Goal: Task Accomplishment & Management: Use online tool/utility

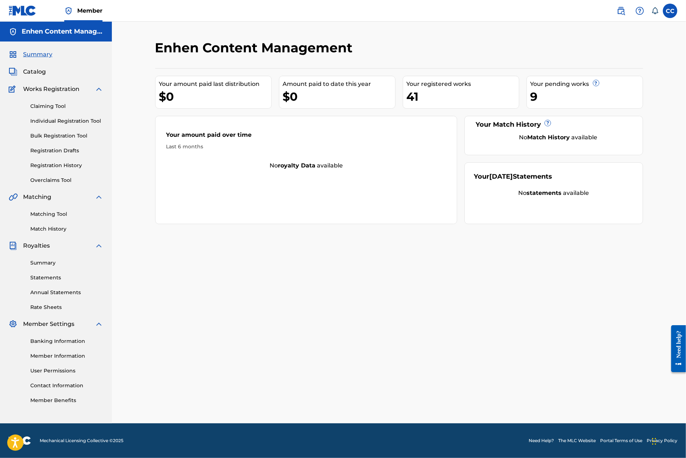
click at [40, 73] on span "Catalog" at bounding box center [34, 72] width 23 height 9
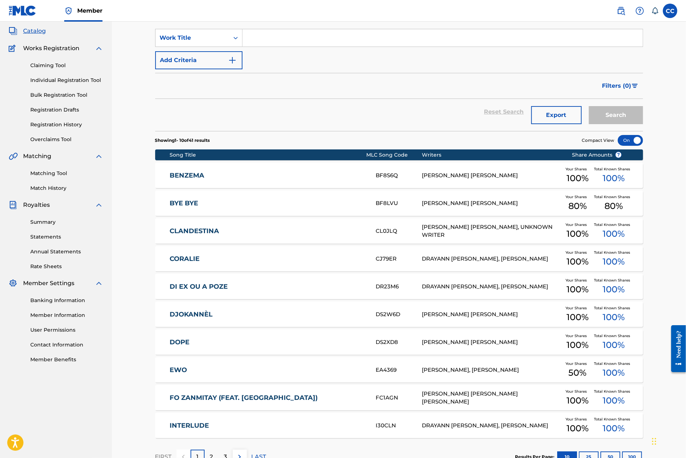
scroll to position [92, 0]
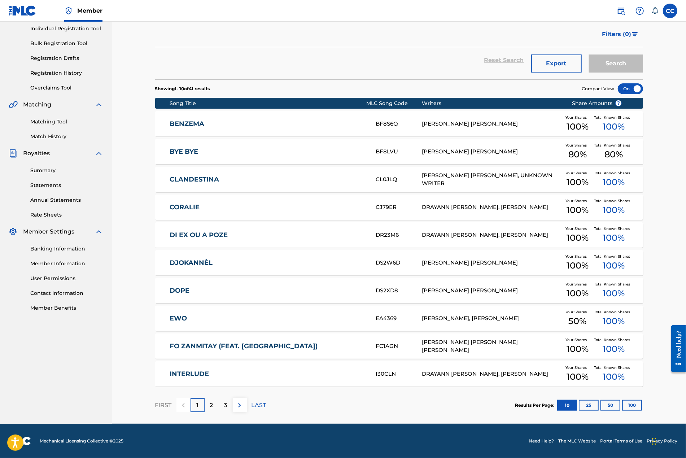
click at [627, 87] on div at bounding box center [630, 88] width 25 height 11
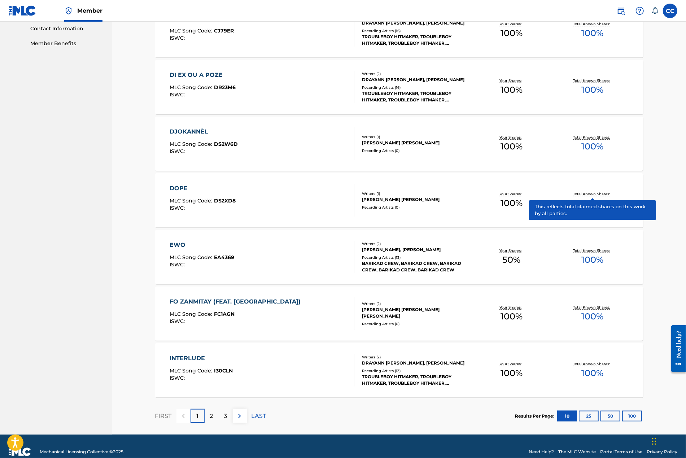
scroll to position [368, 0]
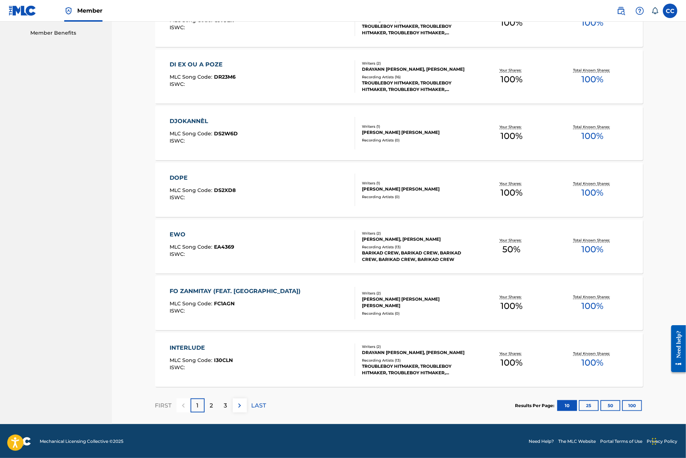
click at [643, 406] on section "Results Per Page: 10 25 50 100" at bounding box center [580, 405] width 128 height 11
click at [639, 406] on button "100" at bounding box center [632, 405] width 20 height 11
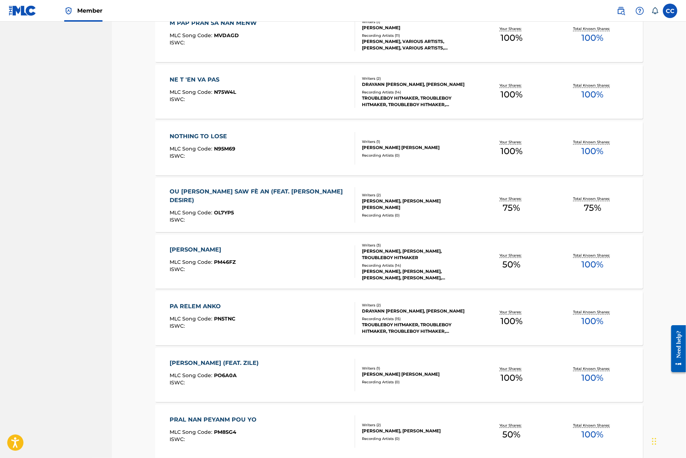
scroll to position [1144, 0]
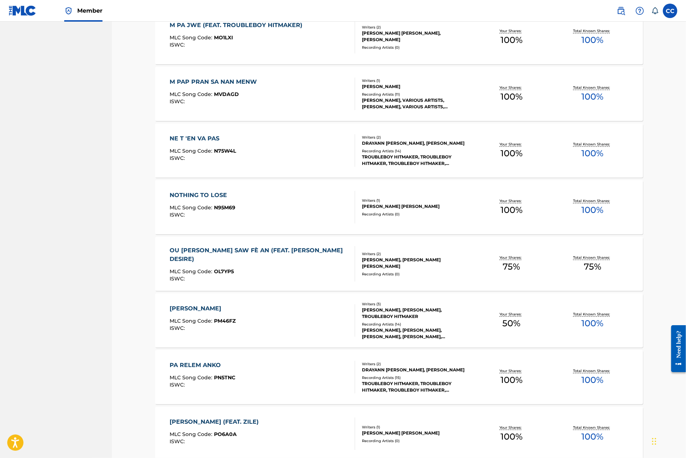
click at [417, 152] on div "Recording Artists ( 14 )" at bounding box center [416, 150] width 109 height 5
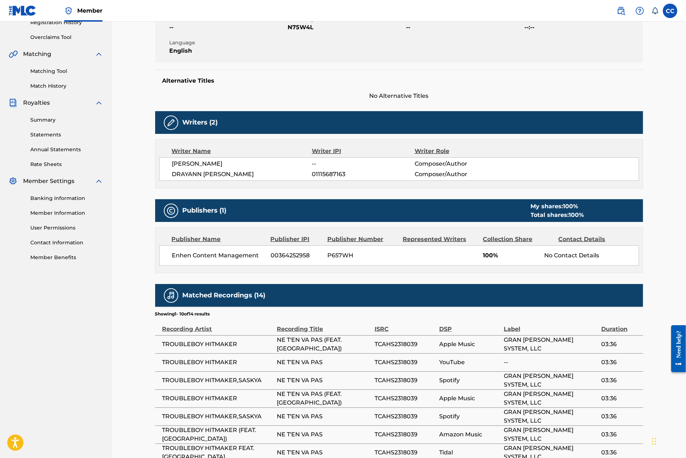
scroll to position [149, 0]
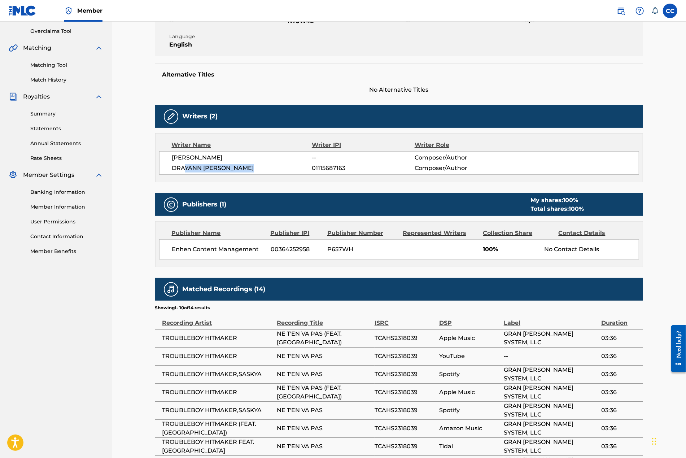
drag, startPoint x: 266, startPoint y: 171, endPoint x: 184, endPoint y: 170, distance: 81.6
click at [184, 170] on span "DRAYANN WAYNEE DURAND" at bounding box center [242, 168] width 140 height 9
click at [175, 170] on span "DRAYANN WAYNEE DURAND" at bounding box center [242, 168] width 140 height 9
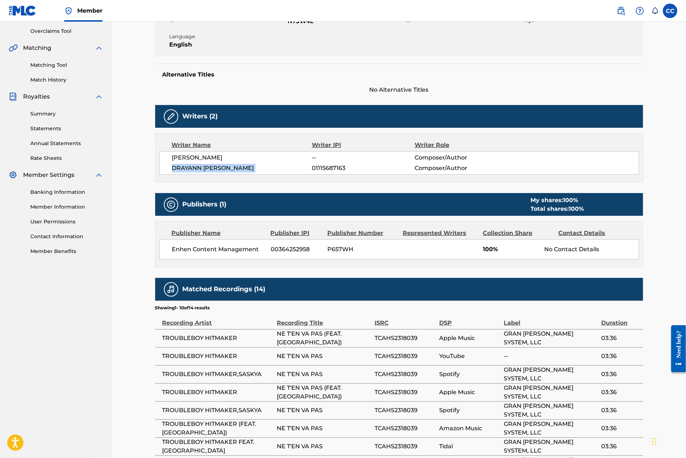
copy div "DRAYANN WAYNEE DURAND"
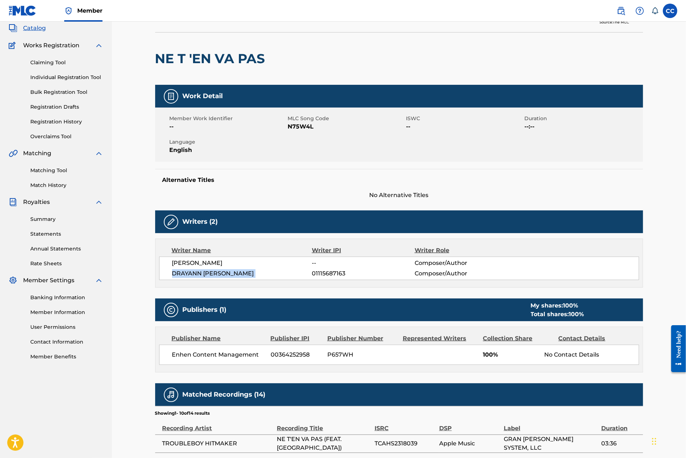
scroll to position [0, 0]
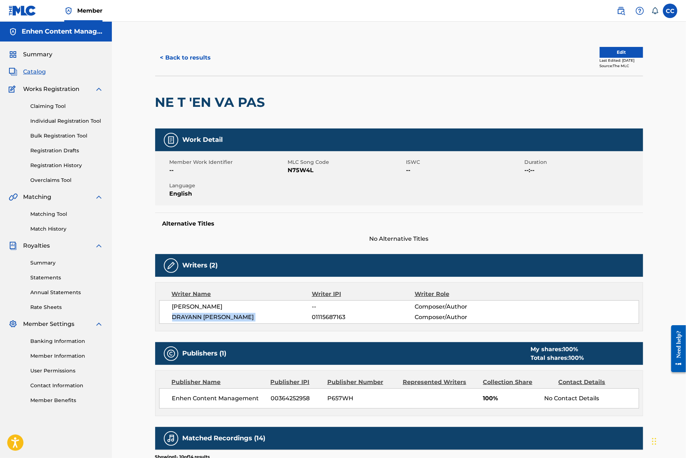
click at [53, 106] on link "Claiming Tool" at bounding box center [66, 107] width 73 height 8
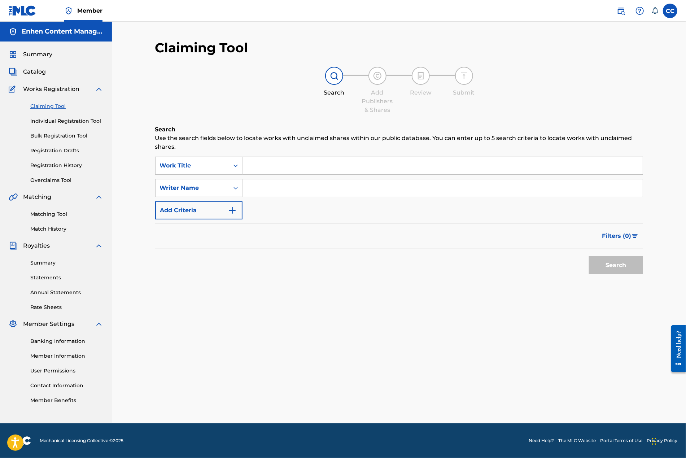
click at [265, 195] on input "Search Form" at bounding box center [443, 187] width 400 height 17
paste input "DRAYANN WAYNEE DURAND"
type input "DRAYANN WAYNEE DURAND"
click at [615, 263] on button "Search" at bounding box center [616, 265] width 54 height 18
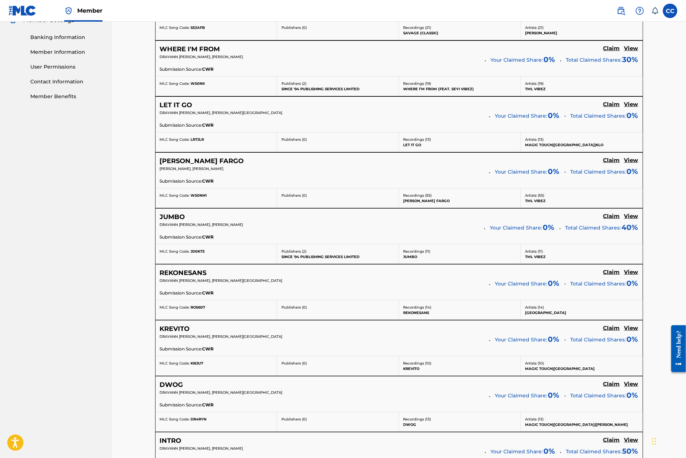
scroll to position [494, 0]
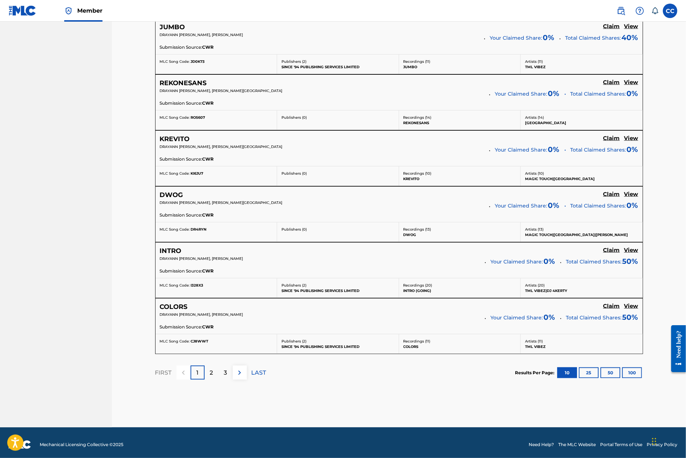
click at [634, 374] on button "100" at bounding box center [632, 373] width 20 height 11
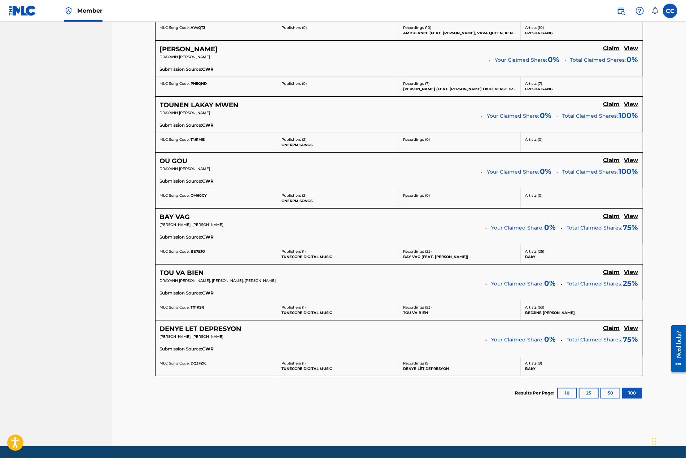
scroll to position [3193, 0]
